Goal: Information Seeking & Learning: Compare options

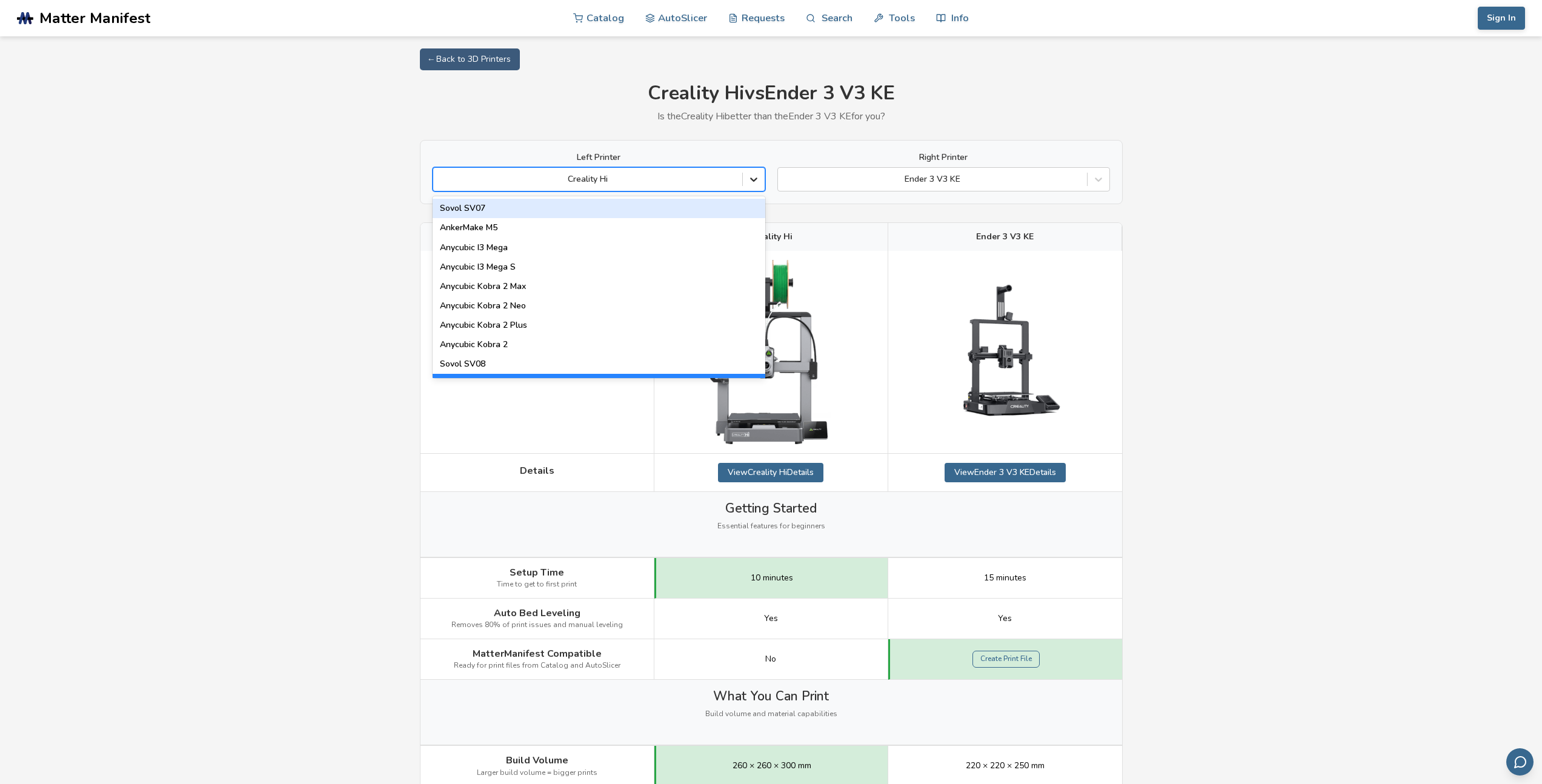
click at [749, 182] on icon at bounding box center [754, 179] width 12 height 12
type input "******"
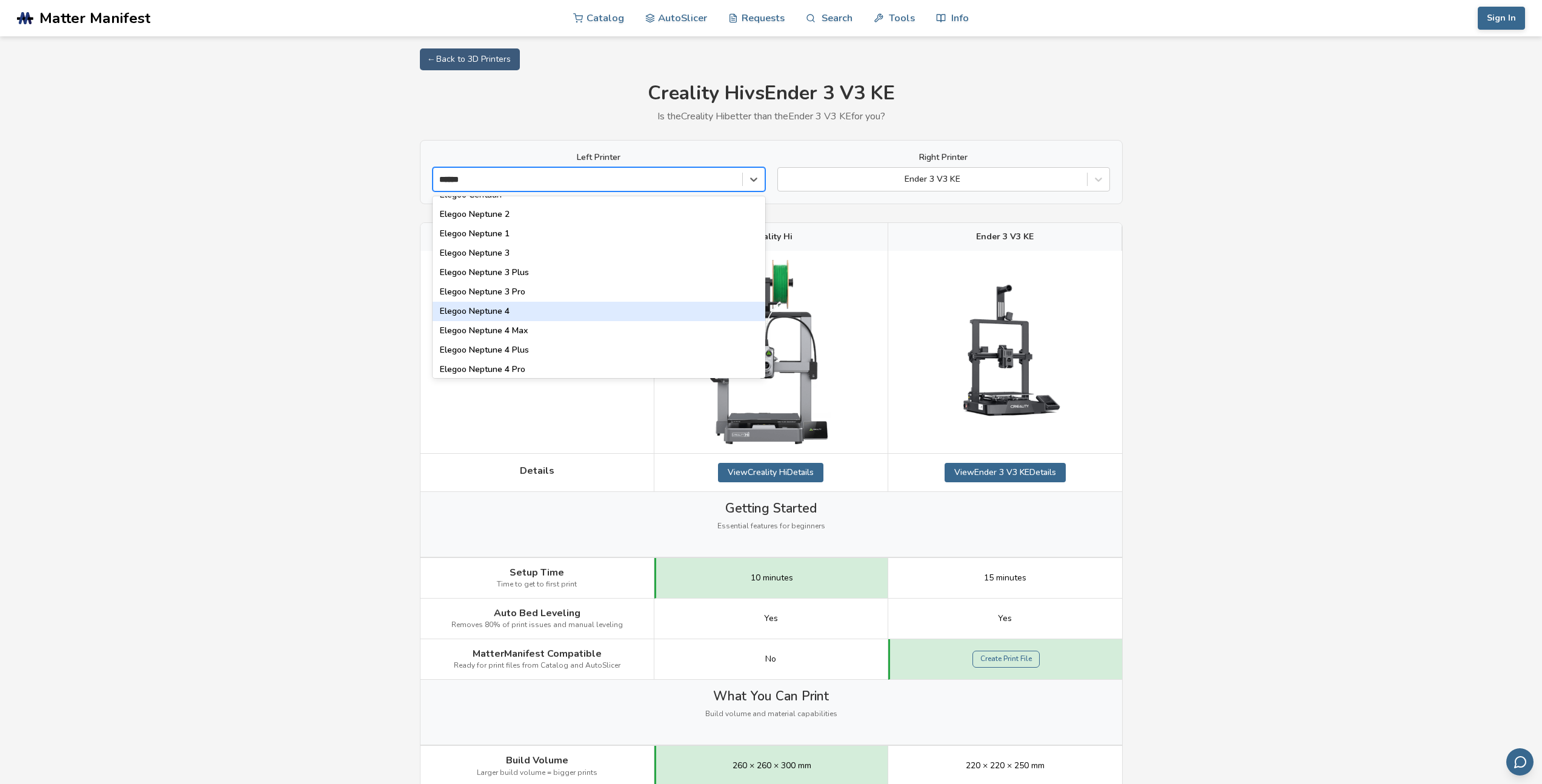
scroll to position [76, 0]
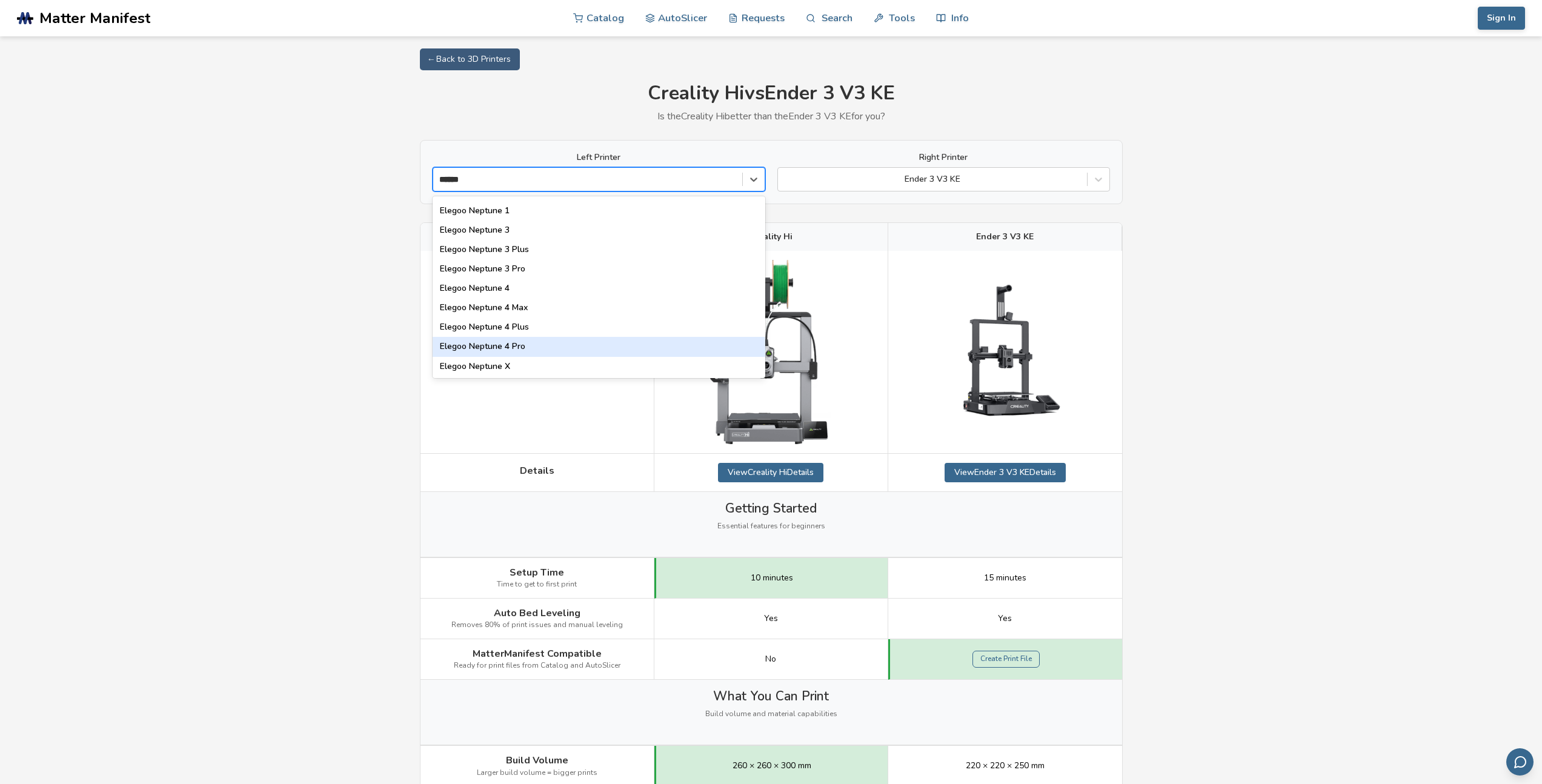
click at [526, 343] on div "Elegoo Neptune 4 Pro" at bounding box center [599, 345] width 332 height 19
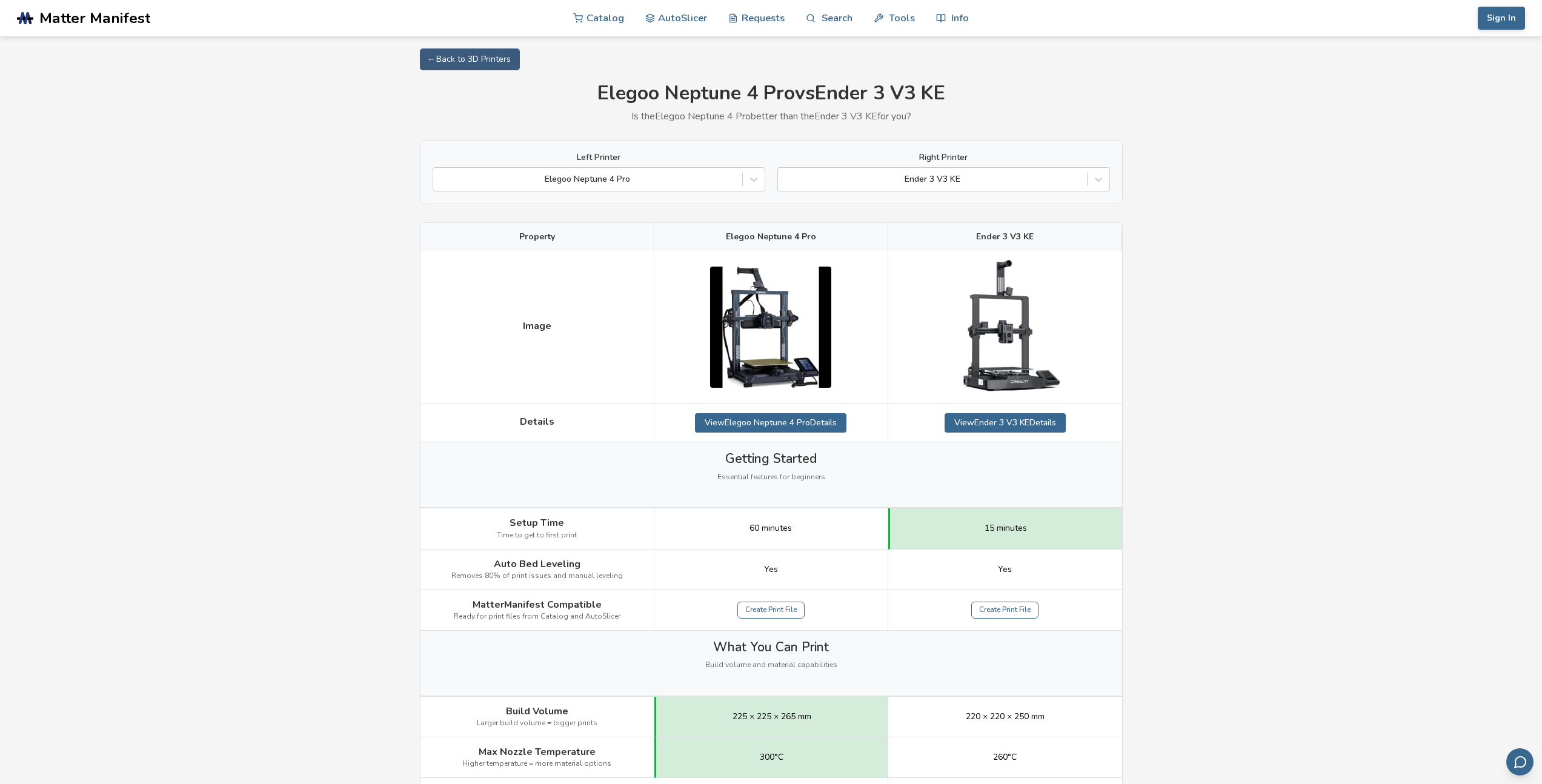
click at [739, 293] on img at bounding box center [771, 327] width 121 height 121
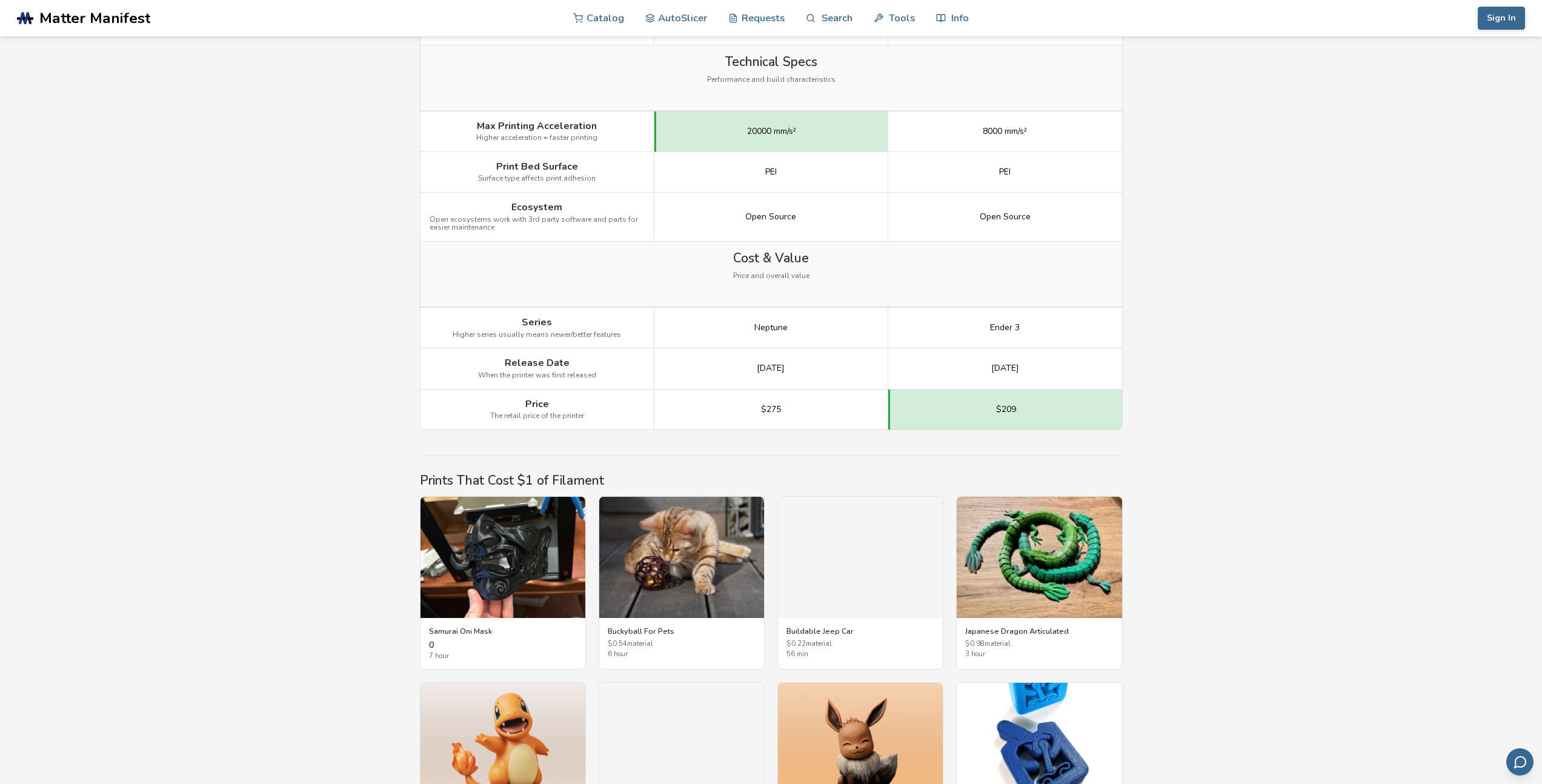
scroll to position [1526, 0]
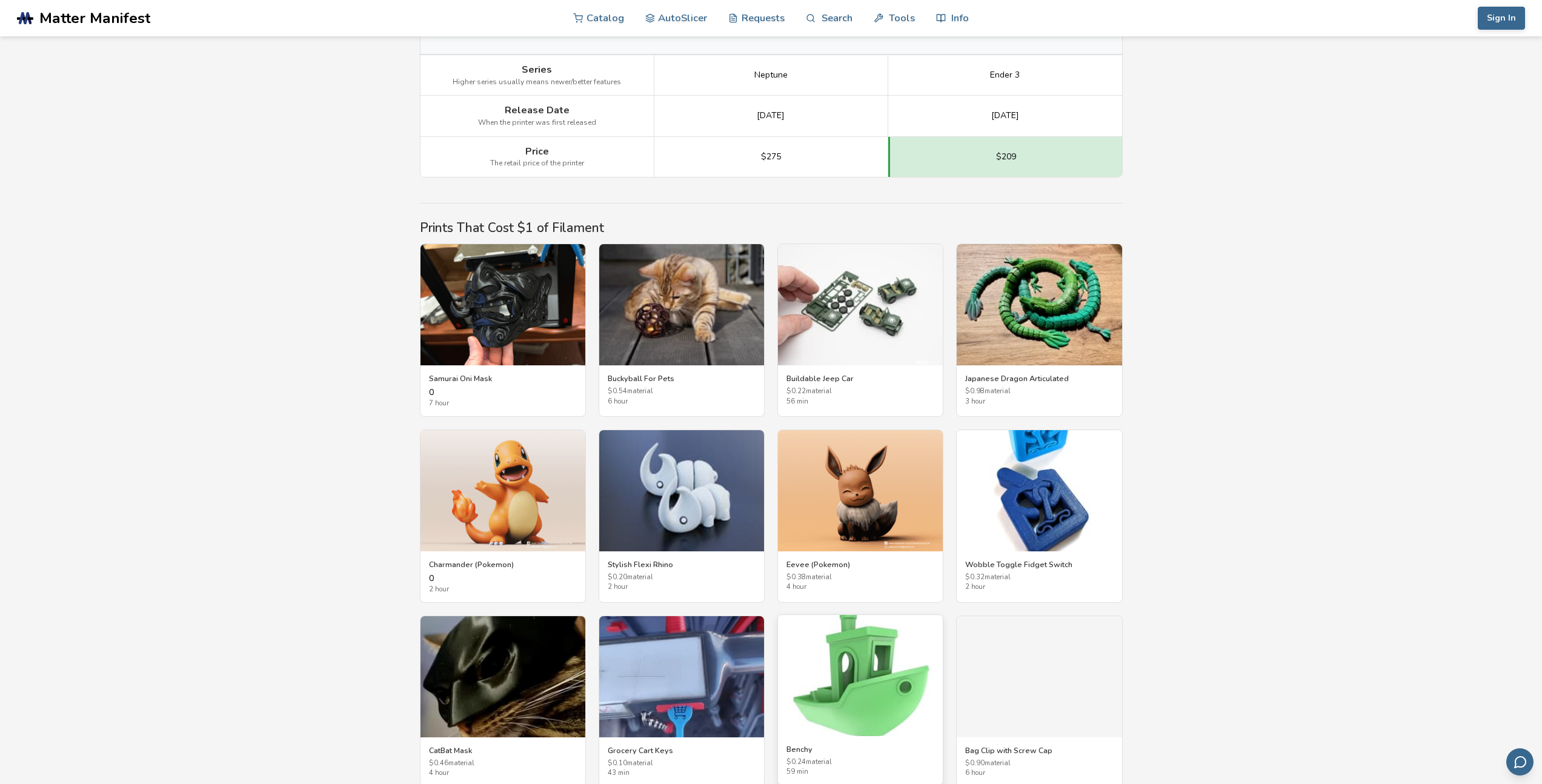
scroll to position [1696, 0]
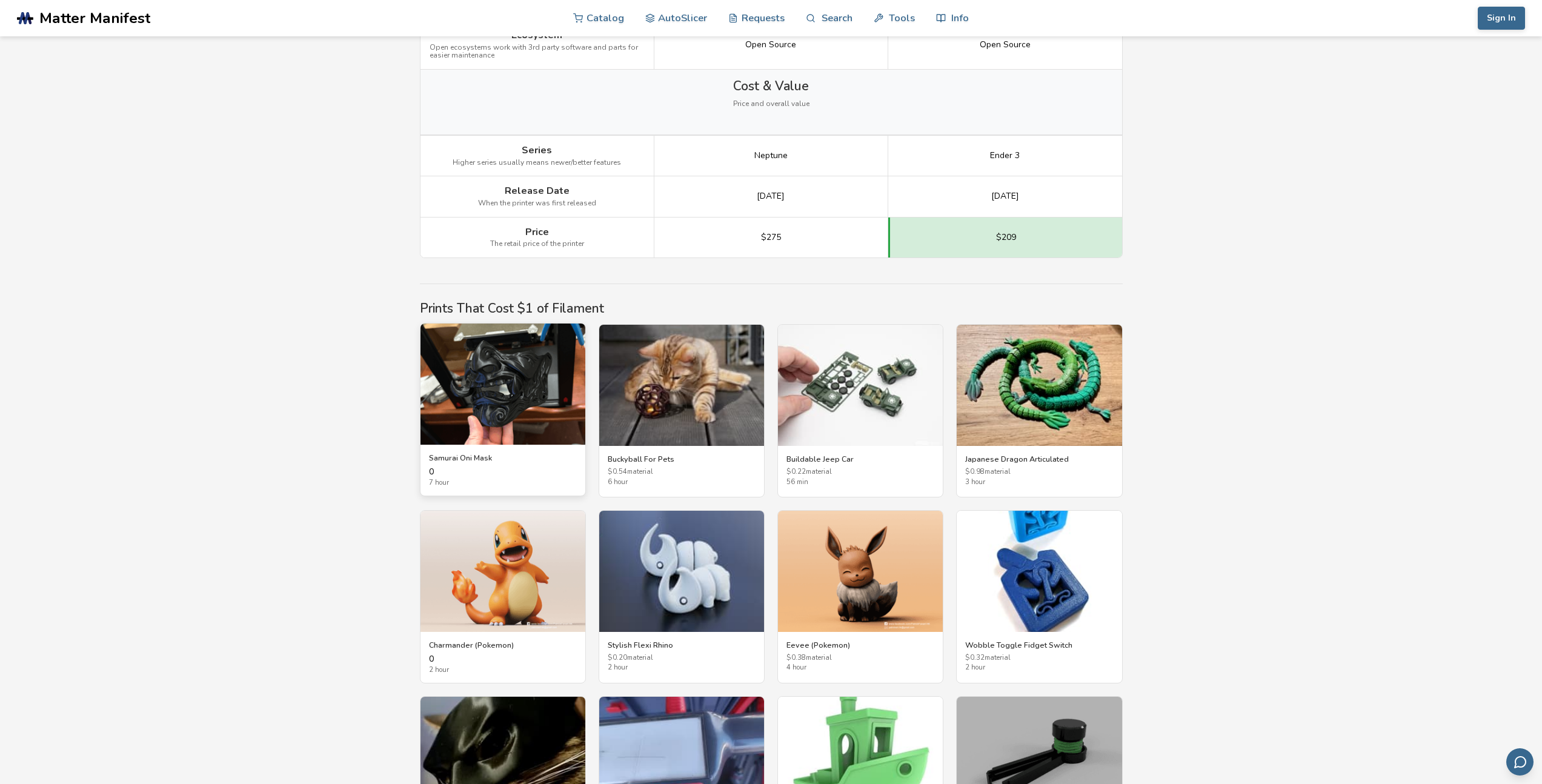
click at [479, 401] on img at bounding box center [503, 384] width 165 height 121
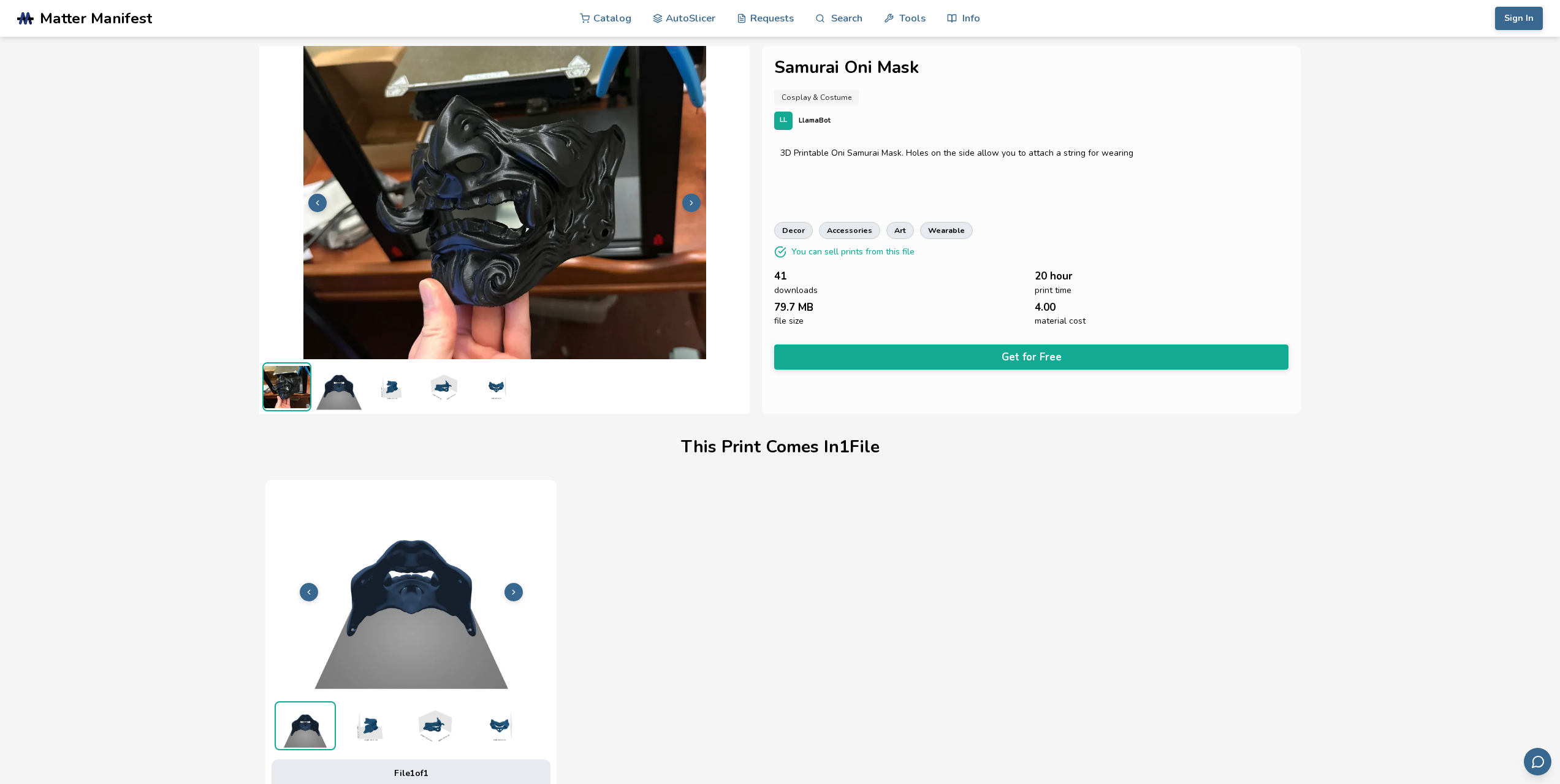
click at [693, 207] on icon at bounding box center [691, 203] width 8 height 8
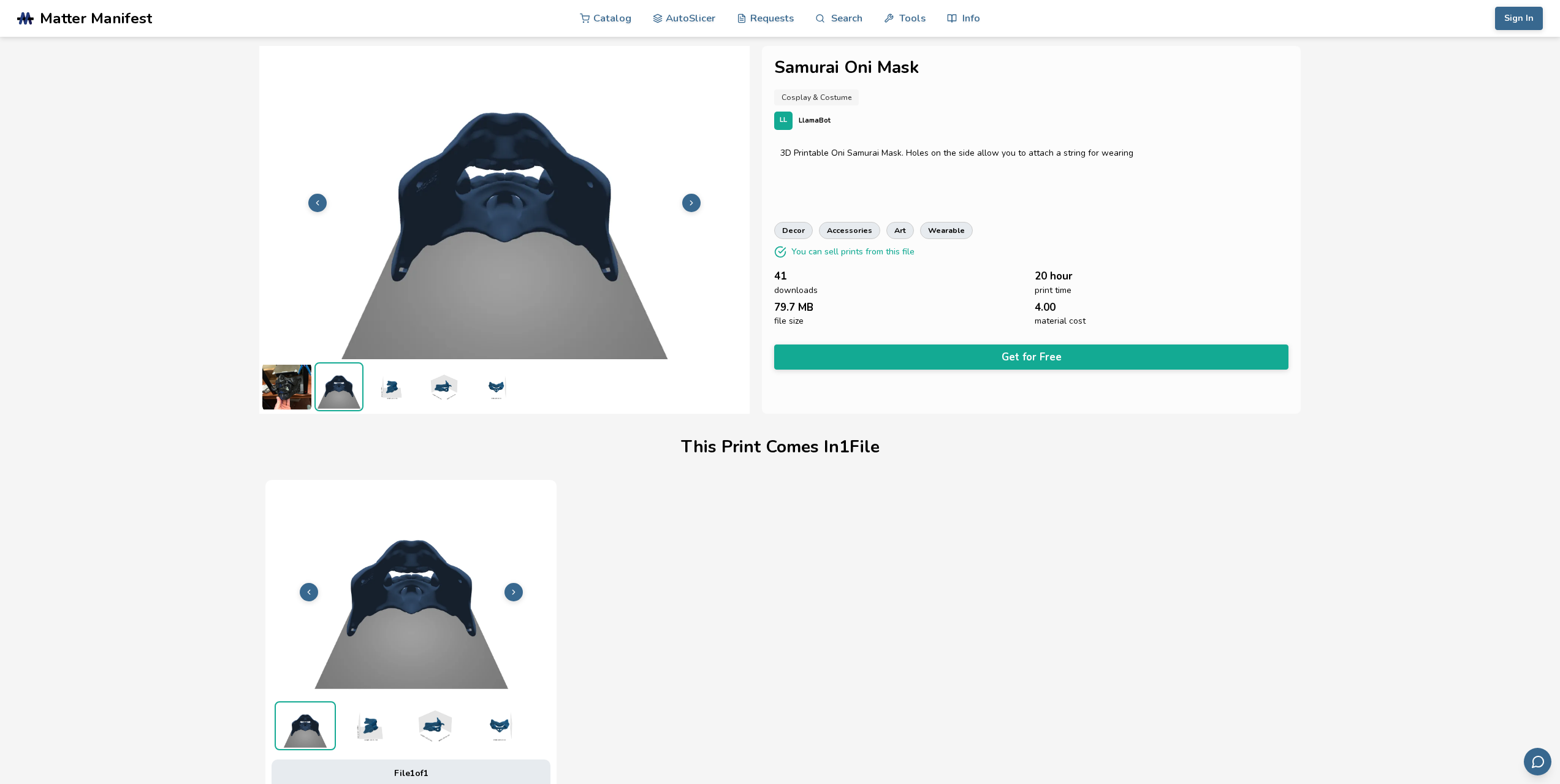
click at [693, 207] on icon at bounding box center [691, 203] width 8 height 8
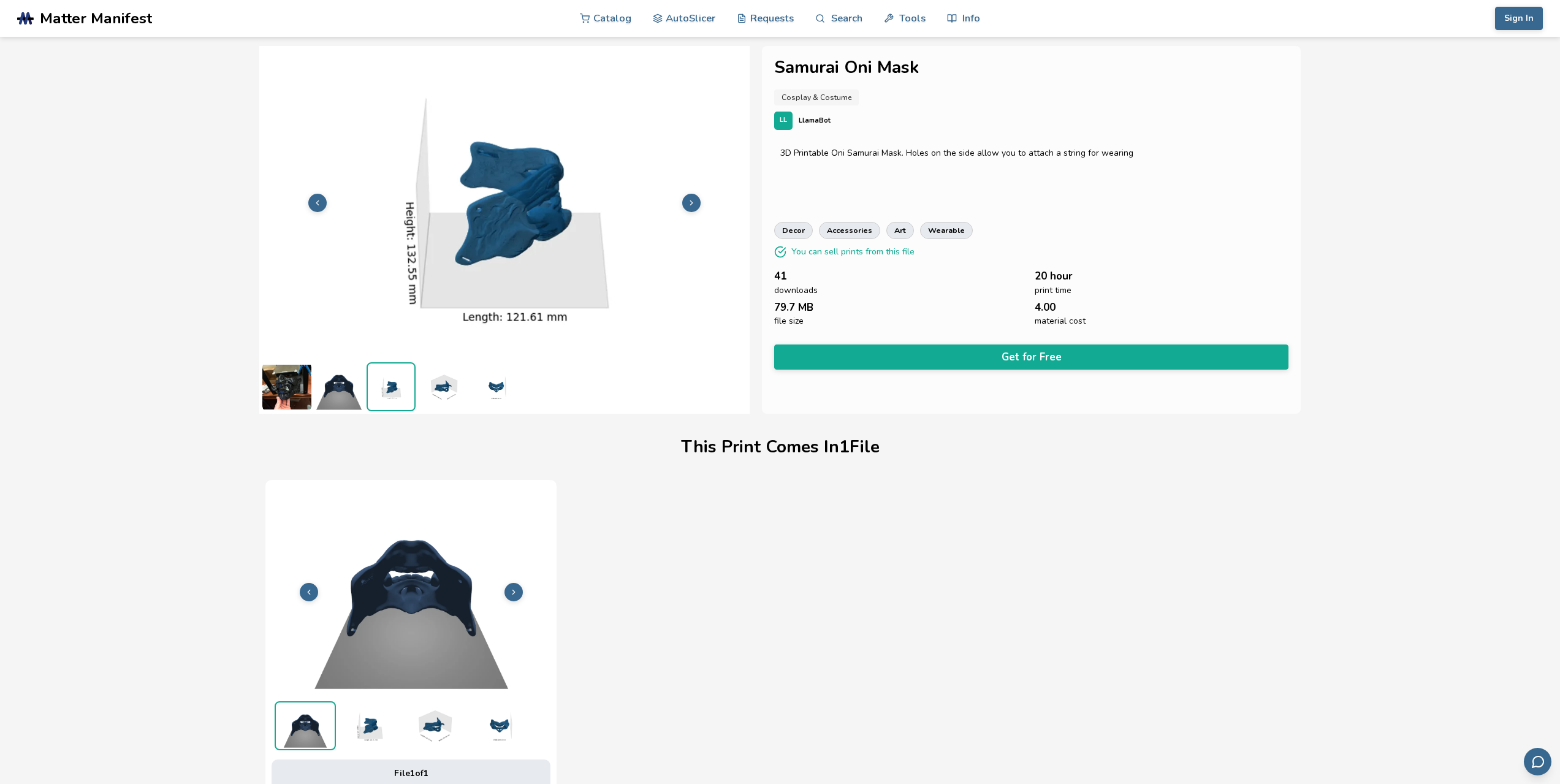
click at [693, 206] on icon at bounding box center [691, 203] width 8 height 8
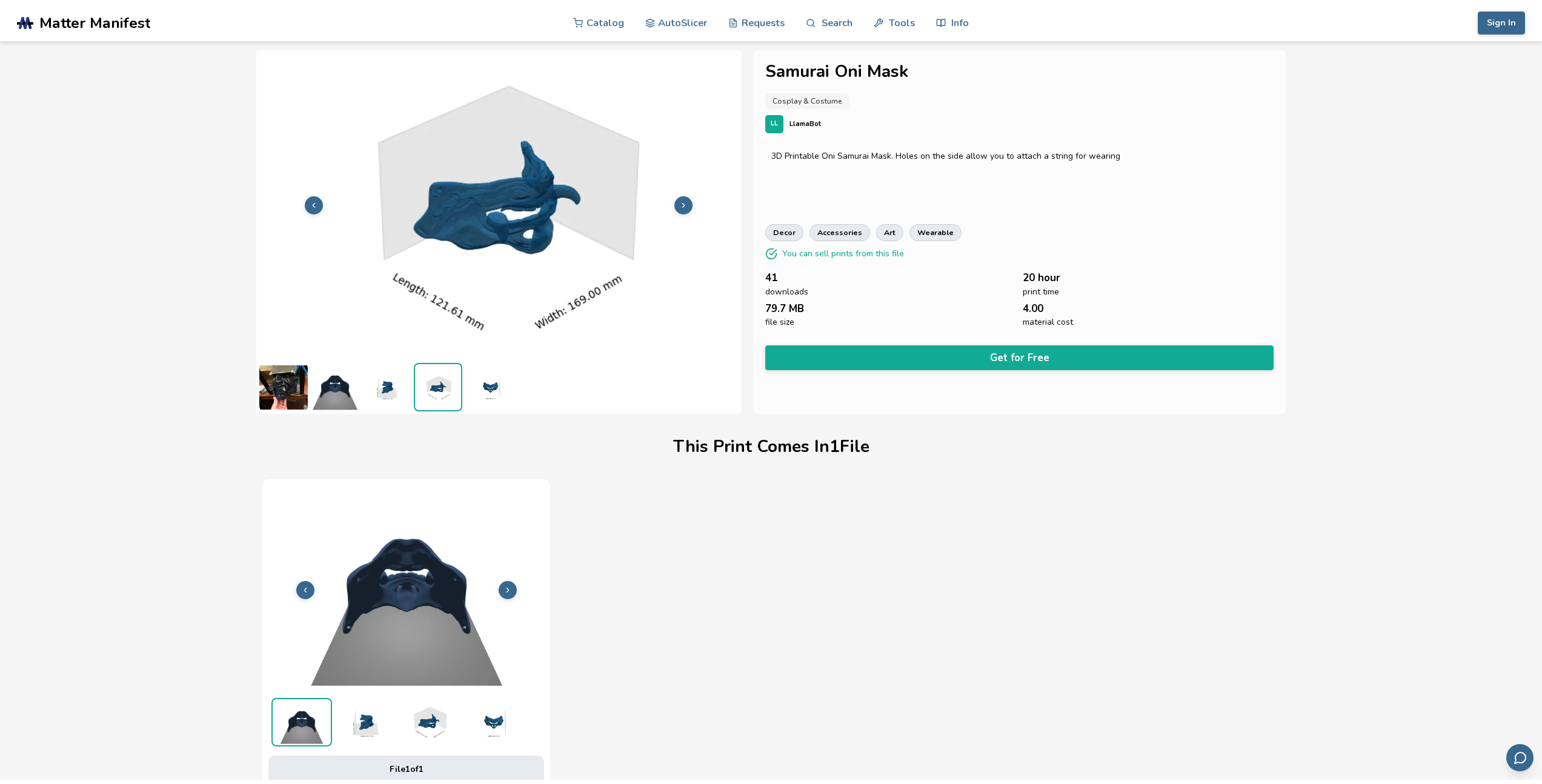
scroll to position [1, 0]
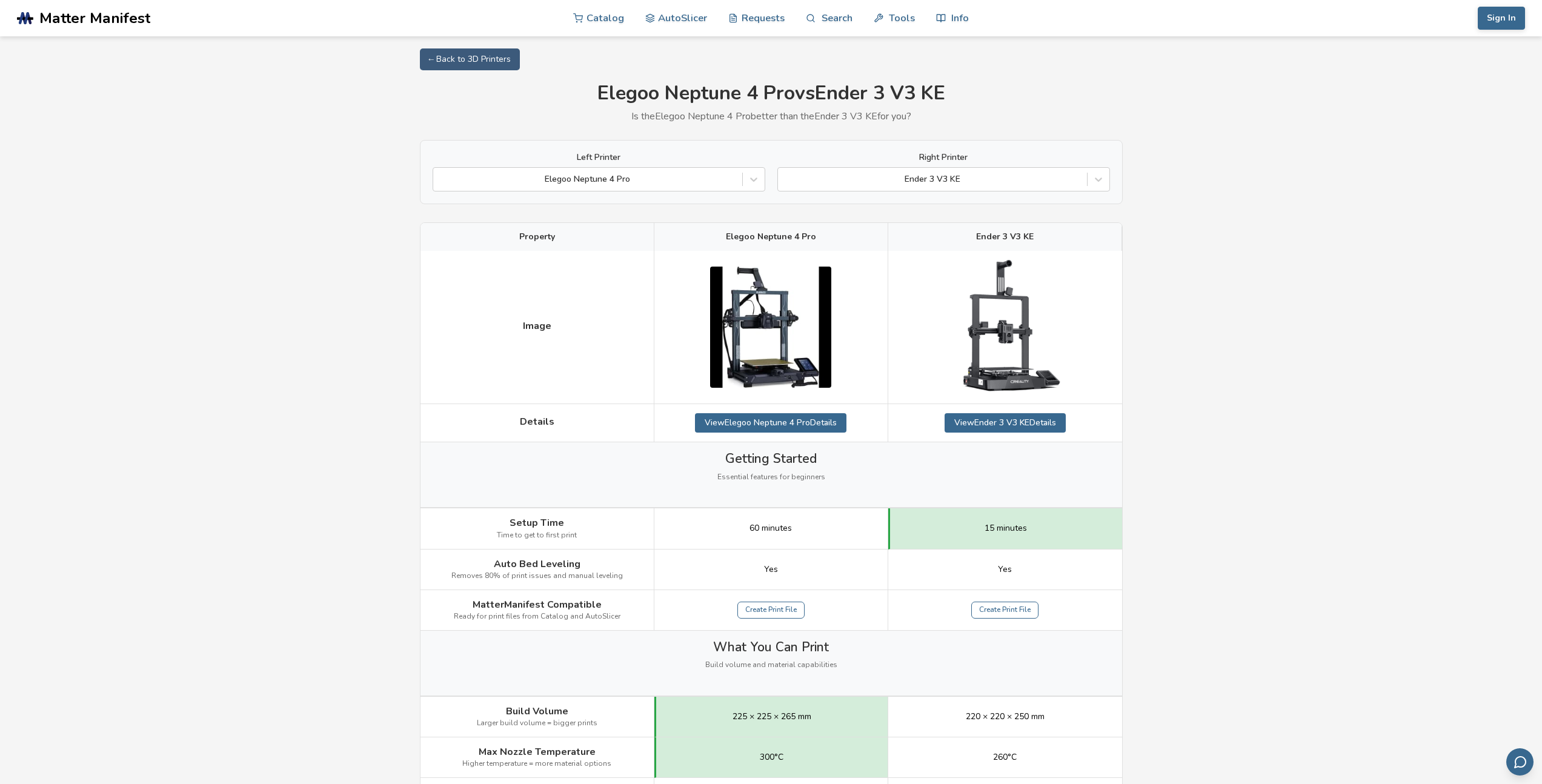
click at [1013, 364] on img at bounding box center [1005, 327] width 121 height 135
click at [733, 174] on div at bounding box center [587, 179] width 297 height 12
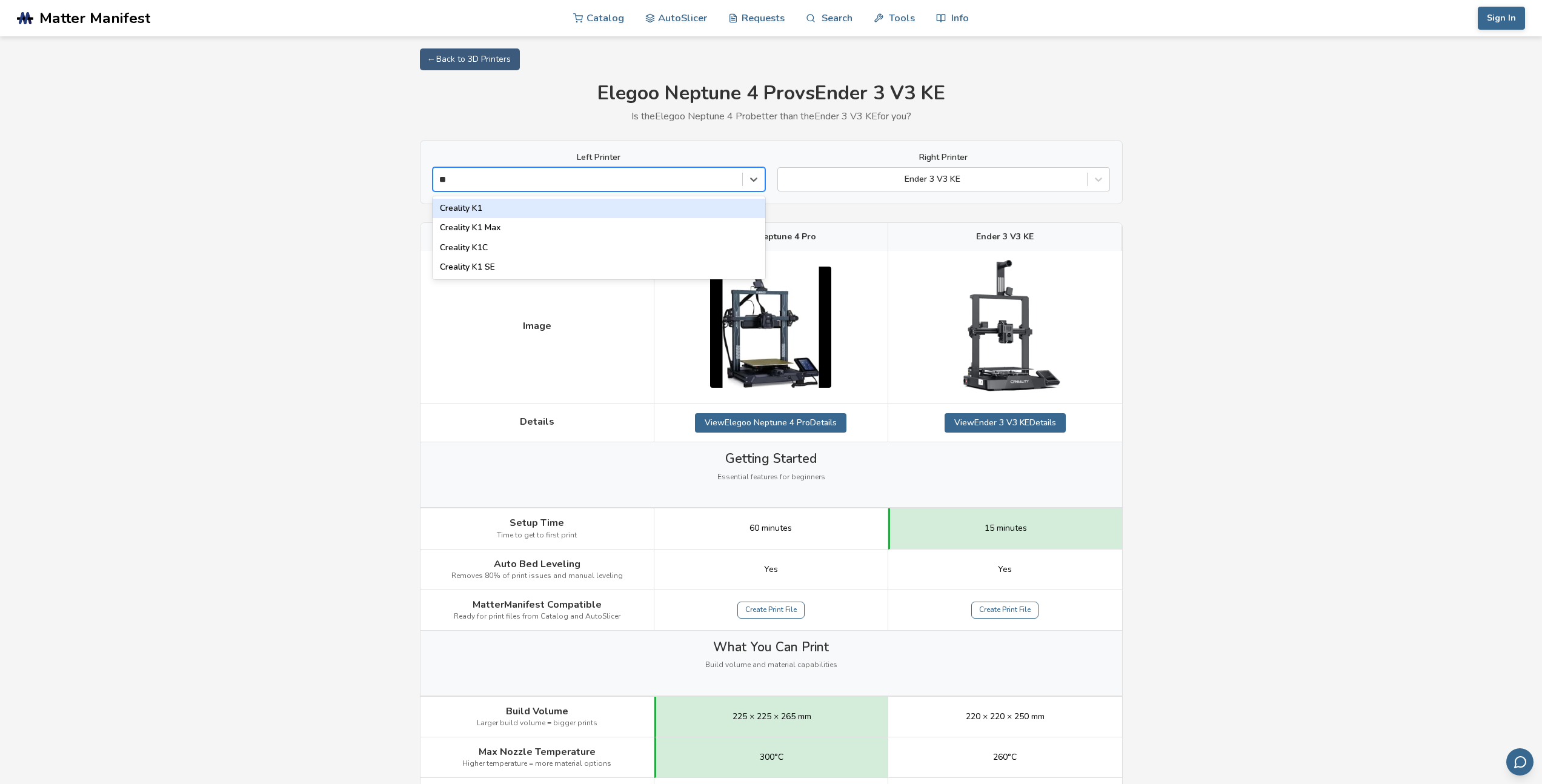
type input "***"
click at [636, 202] on div "Creality K1C" at bounding box center [599, 208] width 332 height 19
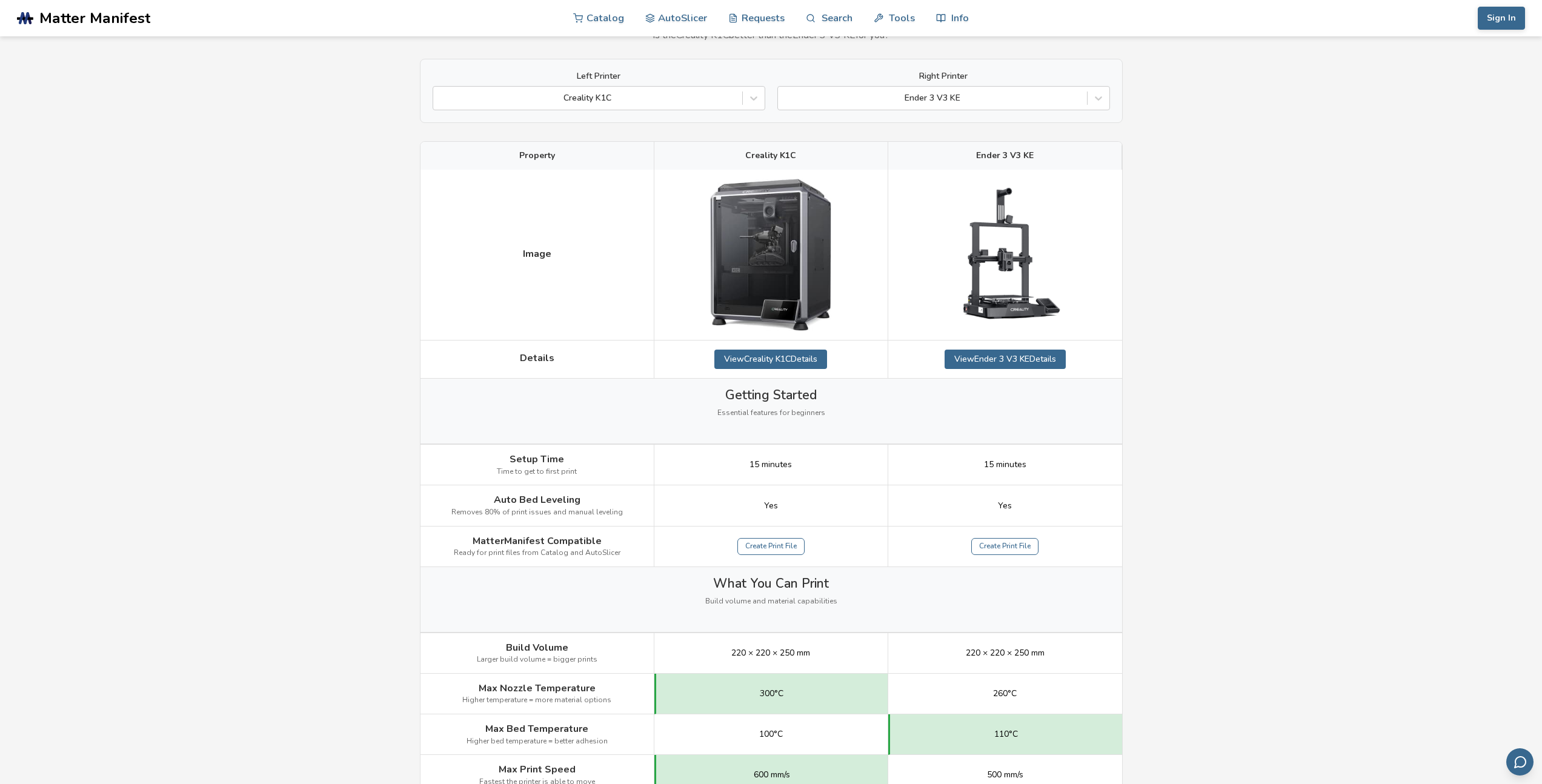
scroll to position [12, 0]
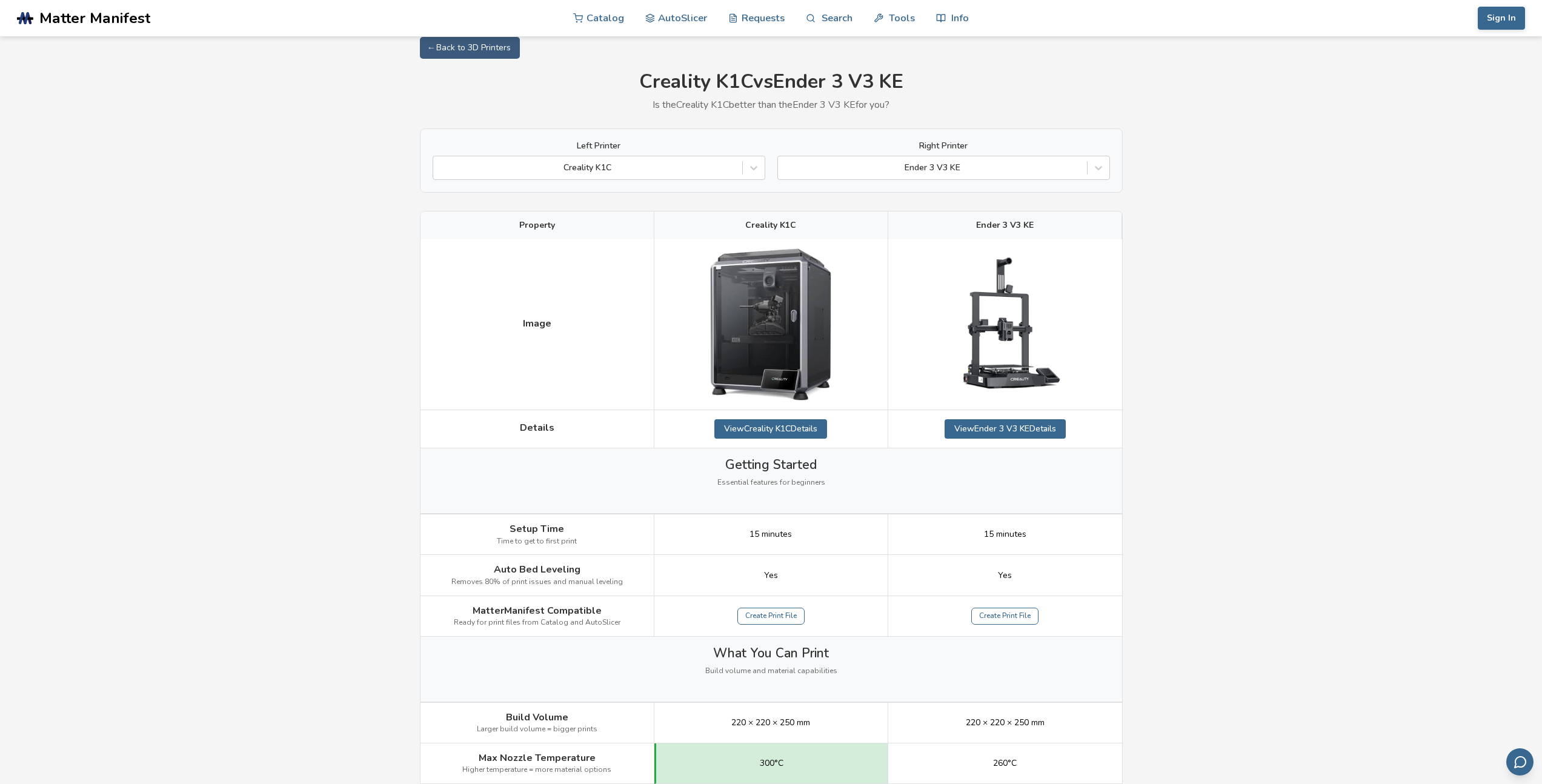
click at [761, 287] on img at bounding box center [771, 324] width 121 height 152
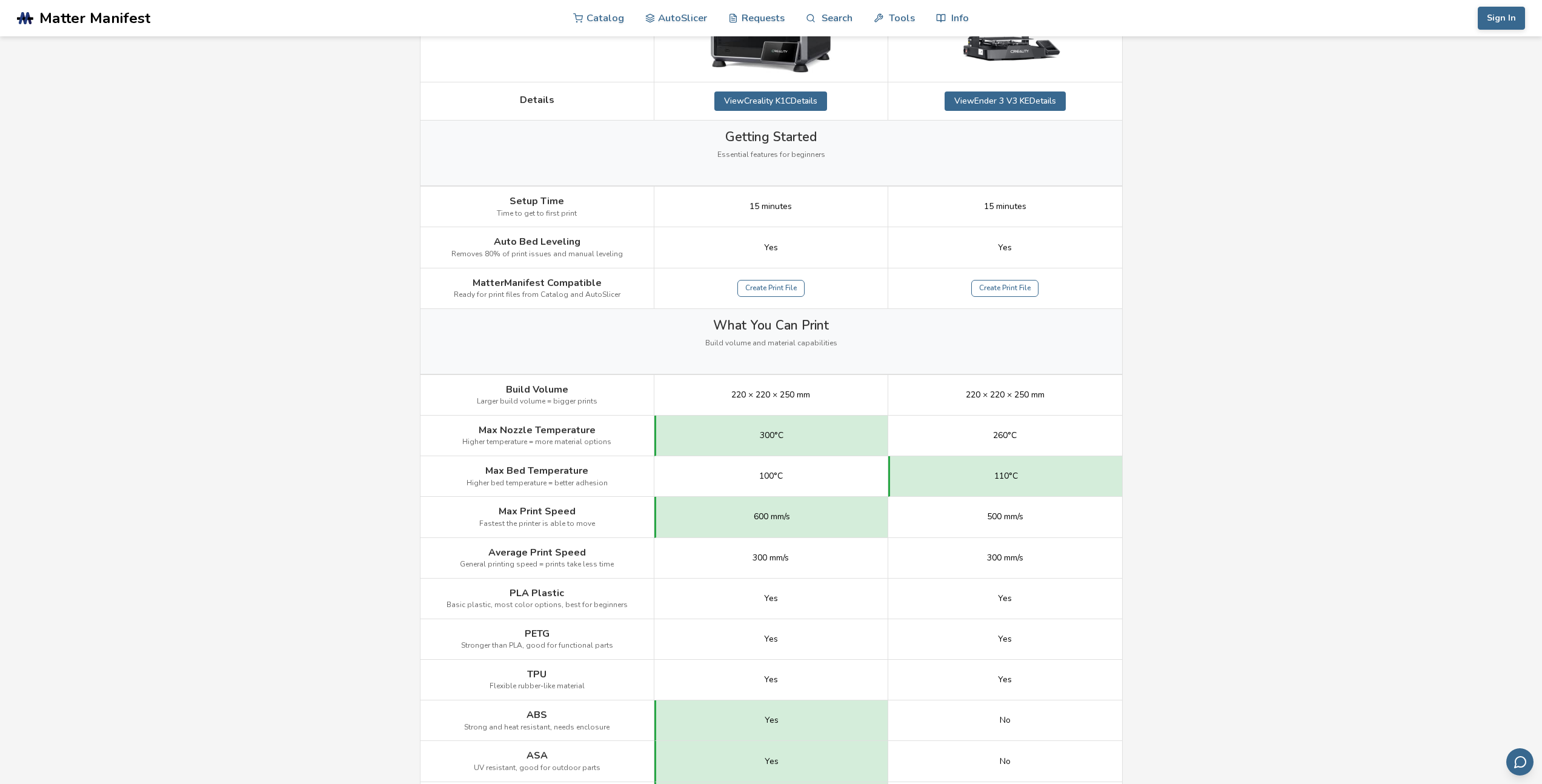
scroll to position [461, 0]
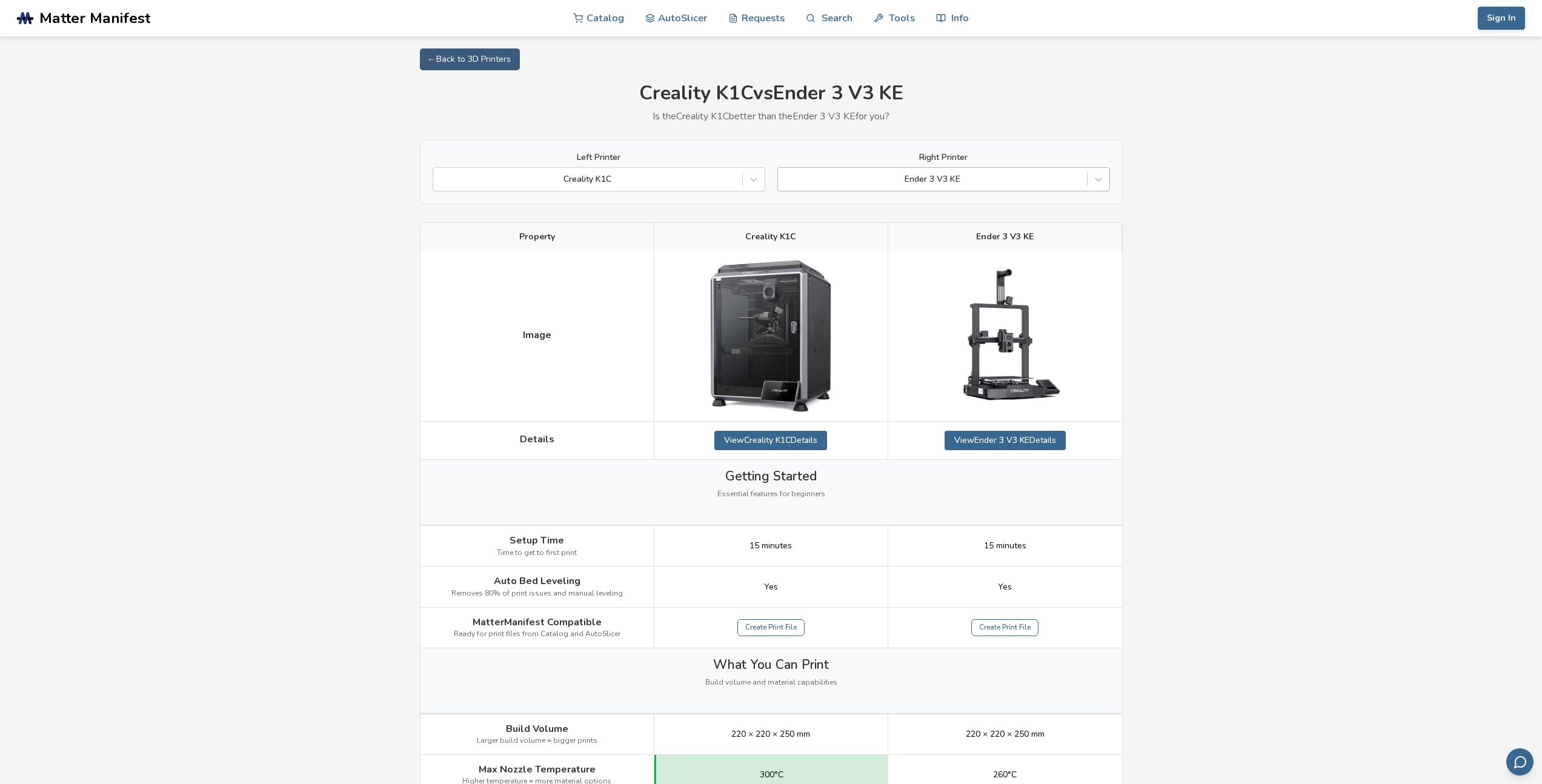
click at [833, 178] on div at bounding box center [932, 179] width 297 height 12
type input "*"
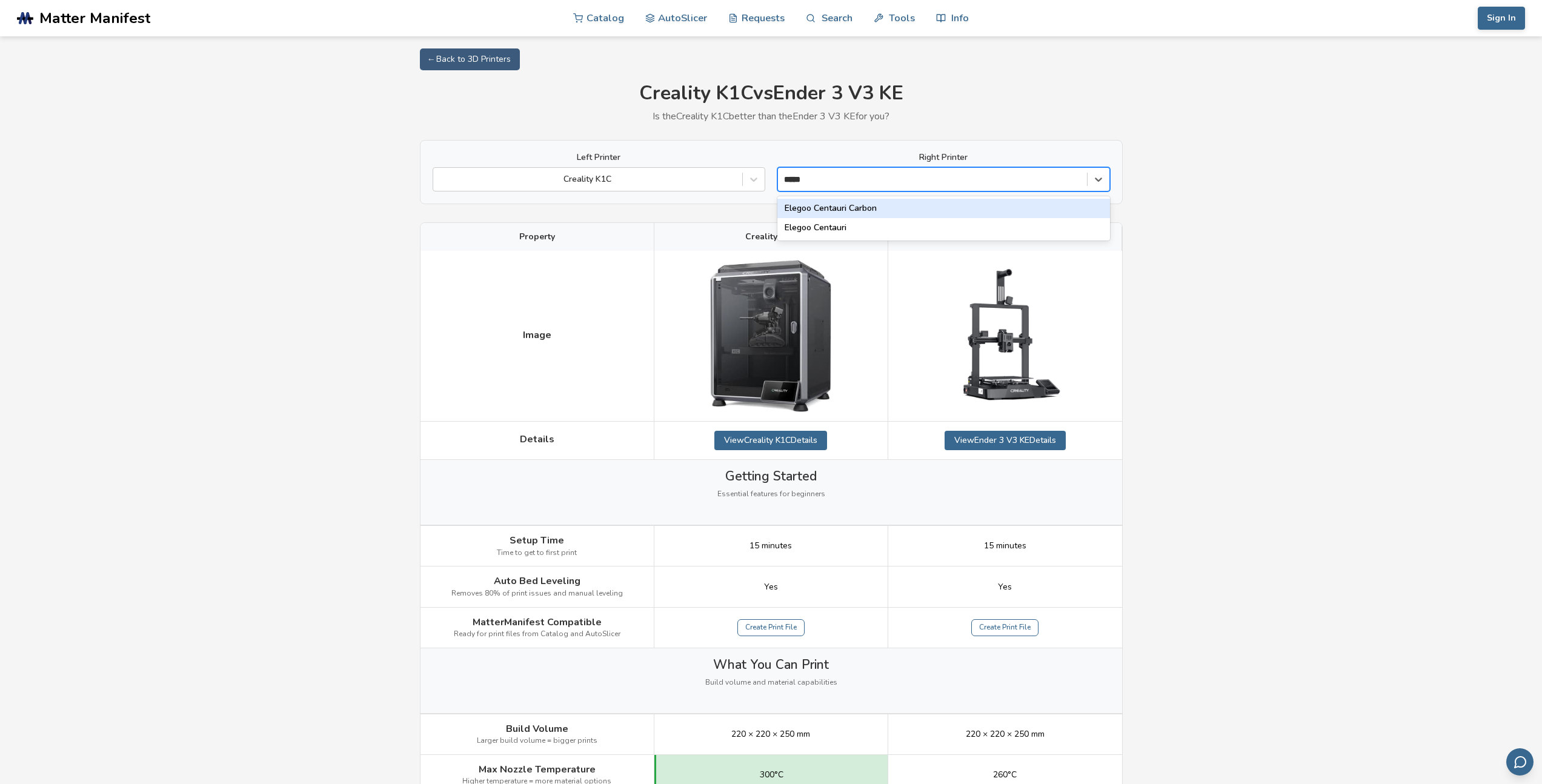
type input "******"
click at [852, 209] on div "Elegoo Centauri Carbon" at bounding box center [944, 208] width 332 height 19
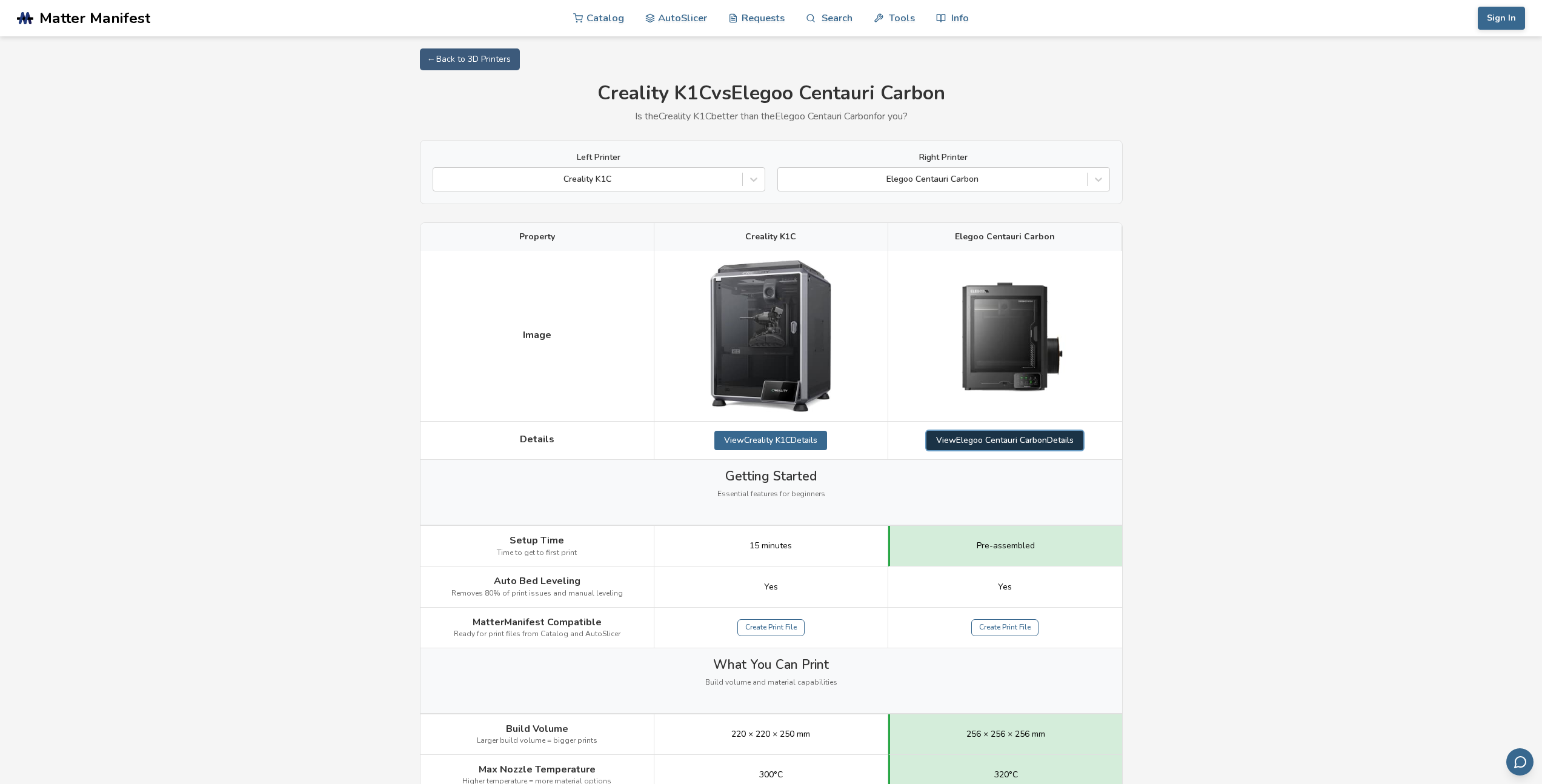
click at [986, 438] on link "View Elegoo Centauri Carbon Details" at bounding box center [1004, 439] width 157 height 19
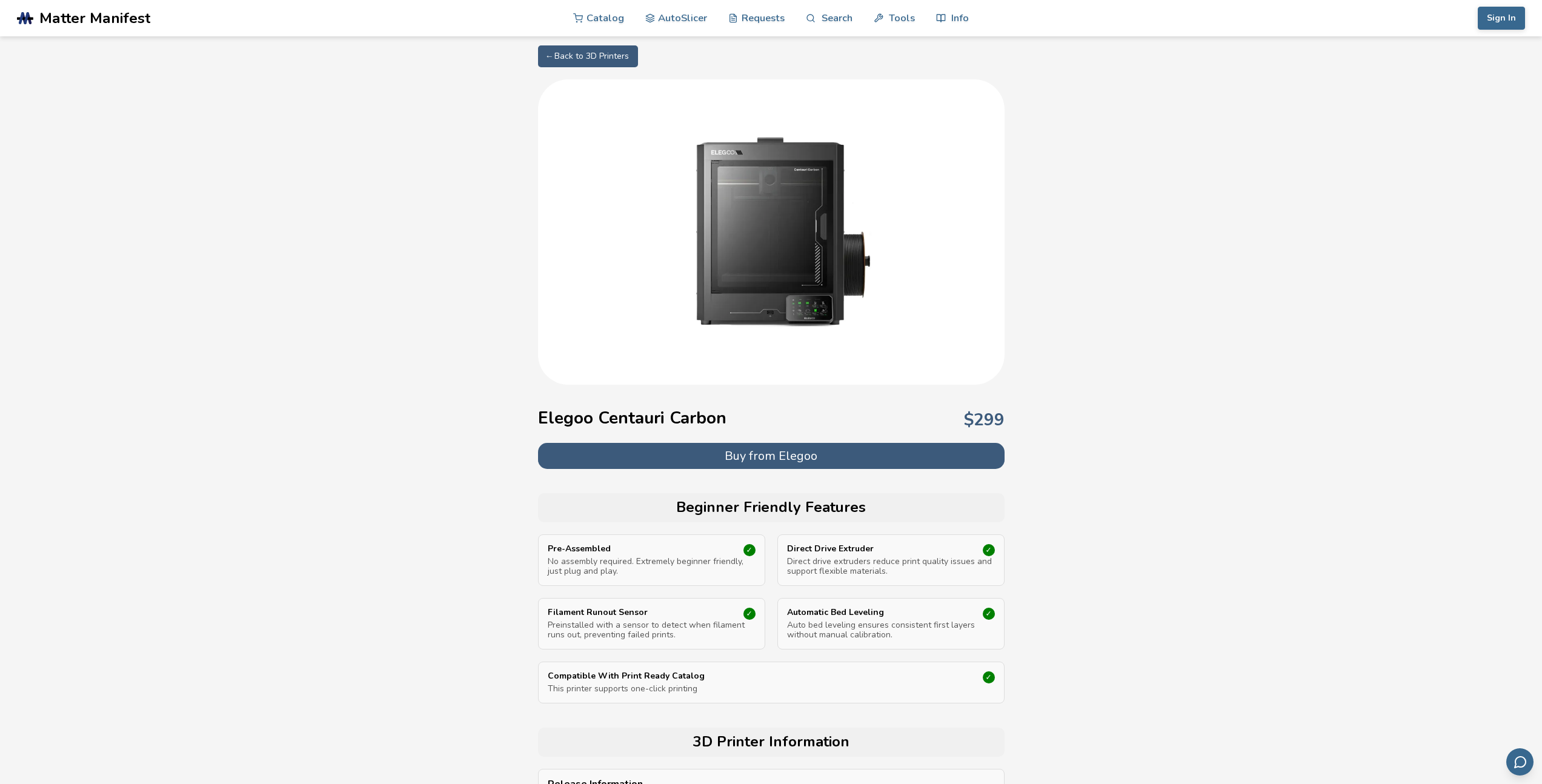
click at [897, 452] on button "Buy from Elegoo" at bounding box center [771, 455] width 466 height 26
